Goal: Information Seeking & Learning: Learn about a topic

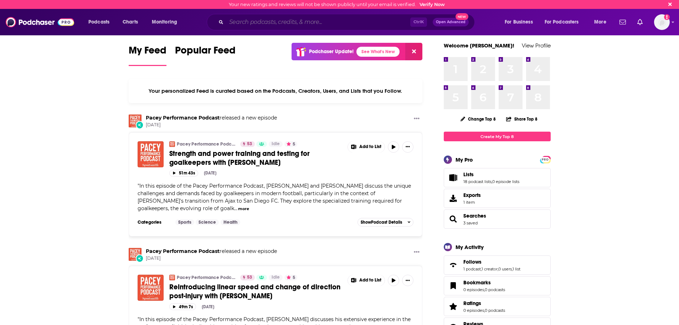
click at [241, 20] on input "Search podcasts, credits, & more..." at bounding box center [318, 21] width 184 height 11
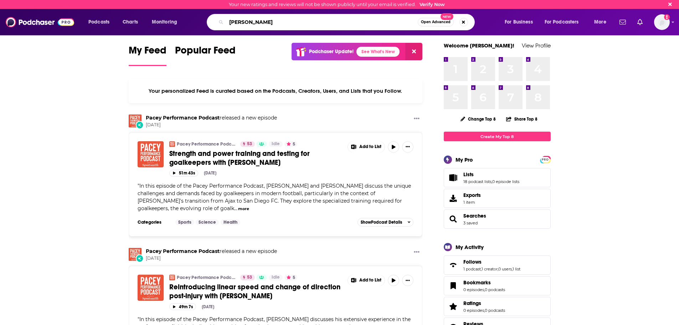
type input "[PERSON_NAME]"
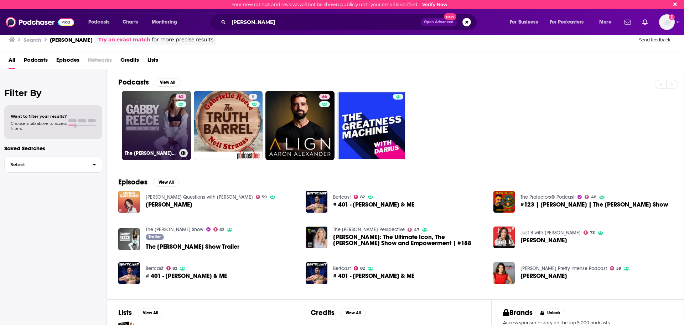
click at [158, 137] on link "62 The [PERSON_NAME] Show" at bounding box center [156, 125] width 69 height 69
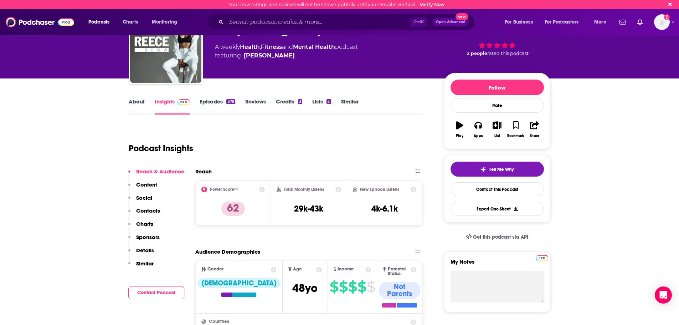
scroll to position [71, 0]
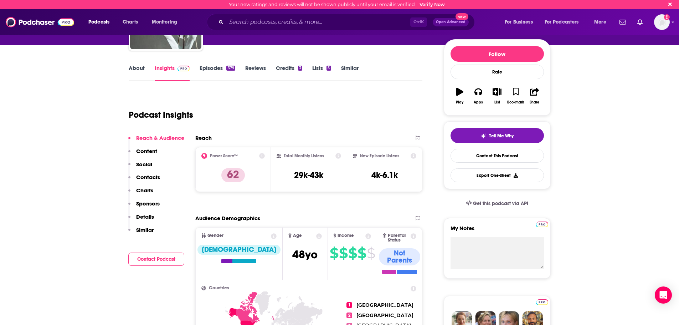
click at [158, 176] on p "Contacts" at bounding box center [148, 176] width 24 height 7
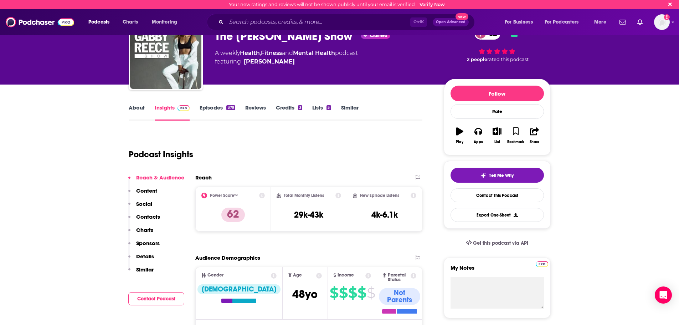
scroll to position [0, 0]
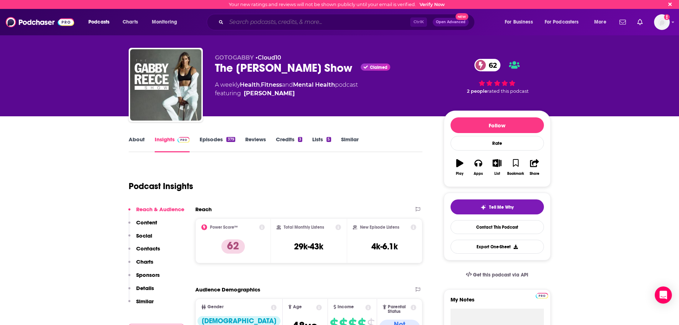
click at [237, 21] on input "Search podcasts, credits, & more..." at bounding box center [318, 21] width 184 height 11
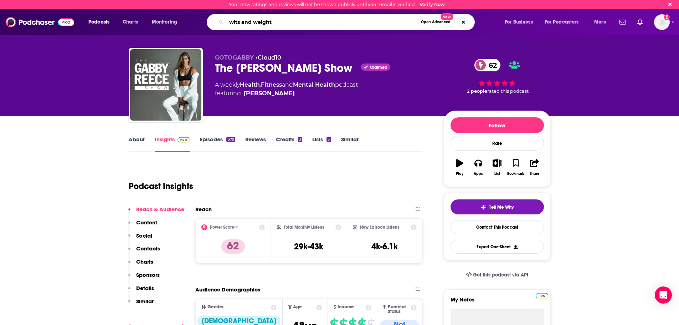
type input "wits and weights"
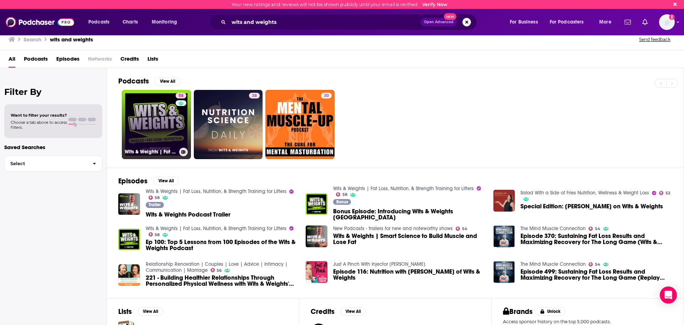
click at [148, 125] on link "58 Wits & Weights | Fat Loss, Nutrition, & Strength Training for Lifters" at bounding box center [156, 124] width 69 height 69
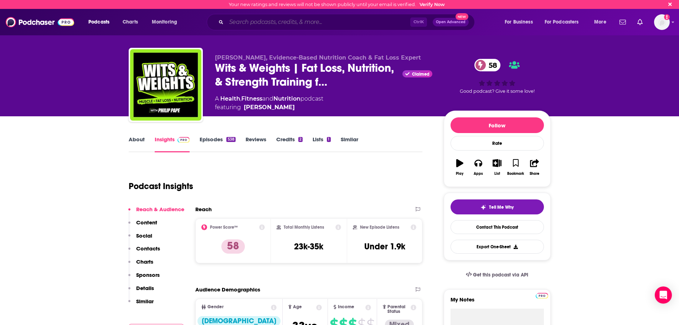
click at [236, 23] on input "Search podcasts, credits, & more..." at bounding box center [318, 21] width 184 height 11
